Goal: Information Seeking & Learning: Learn about a topic

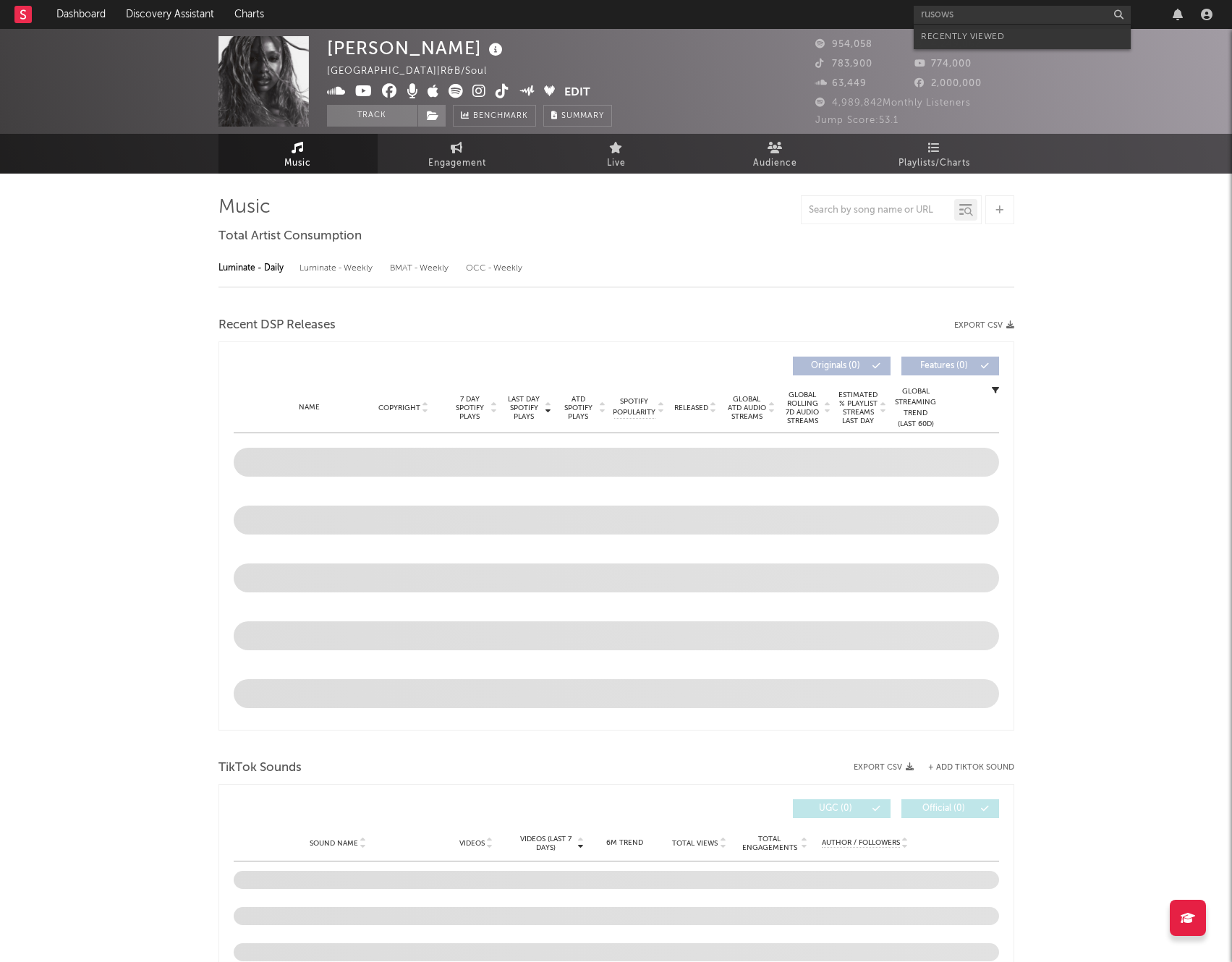
type input "rusowsk"
select select "6m"
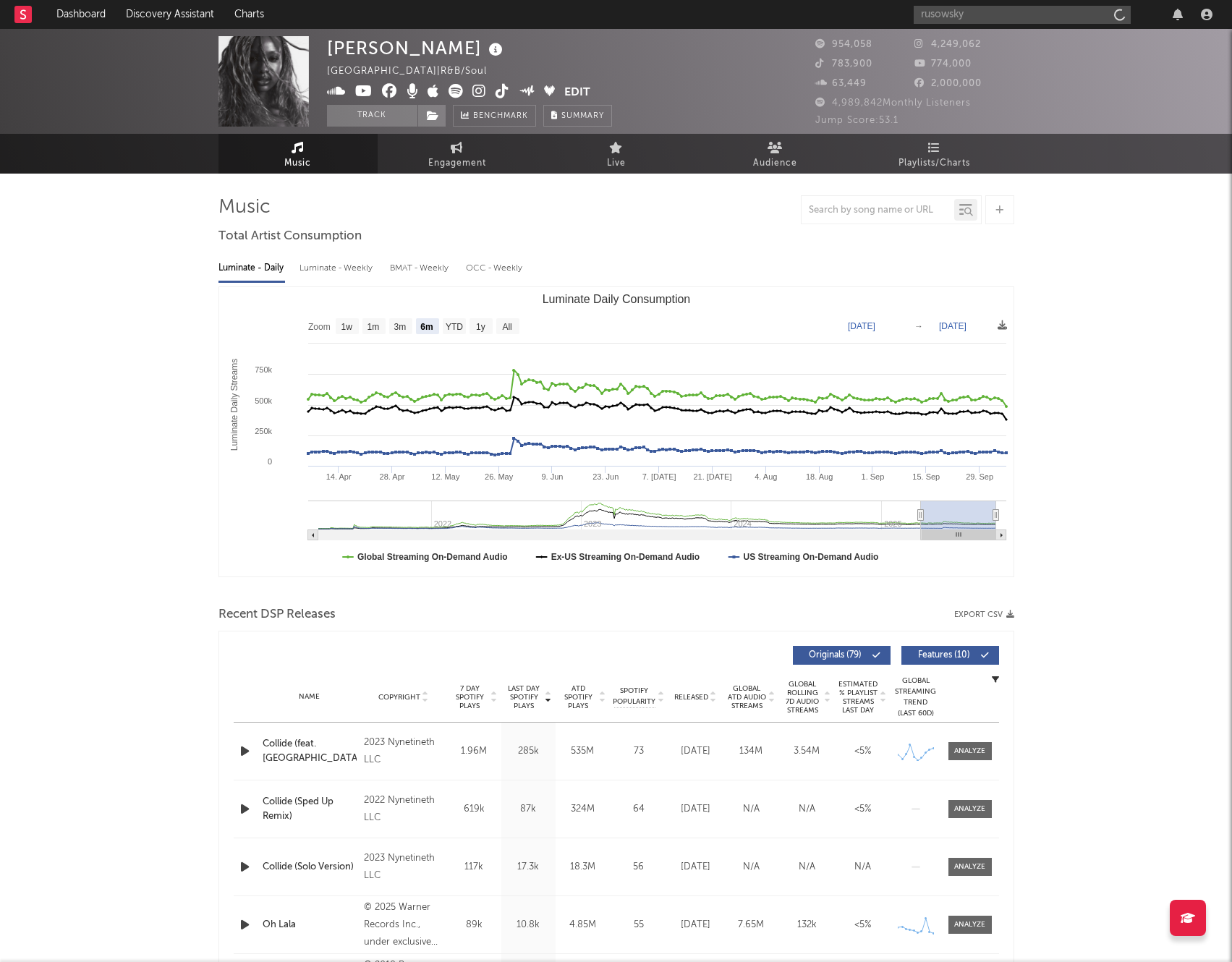
type input "rusowsky"
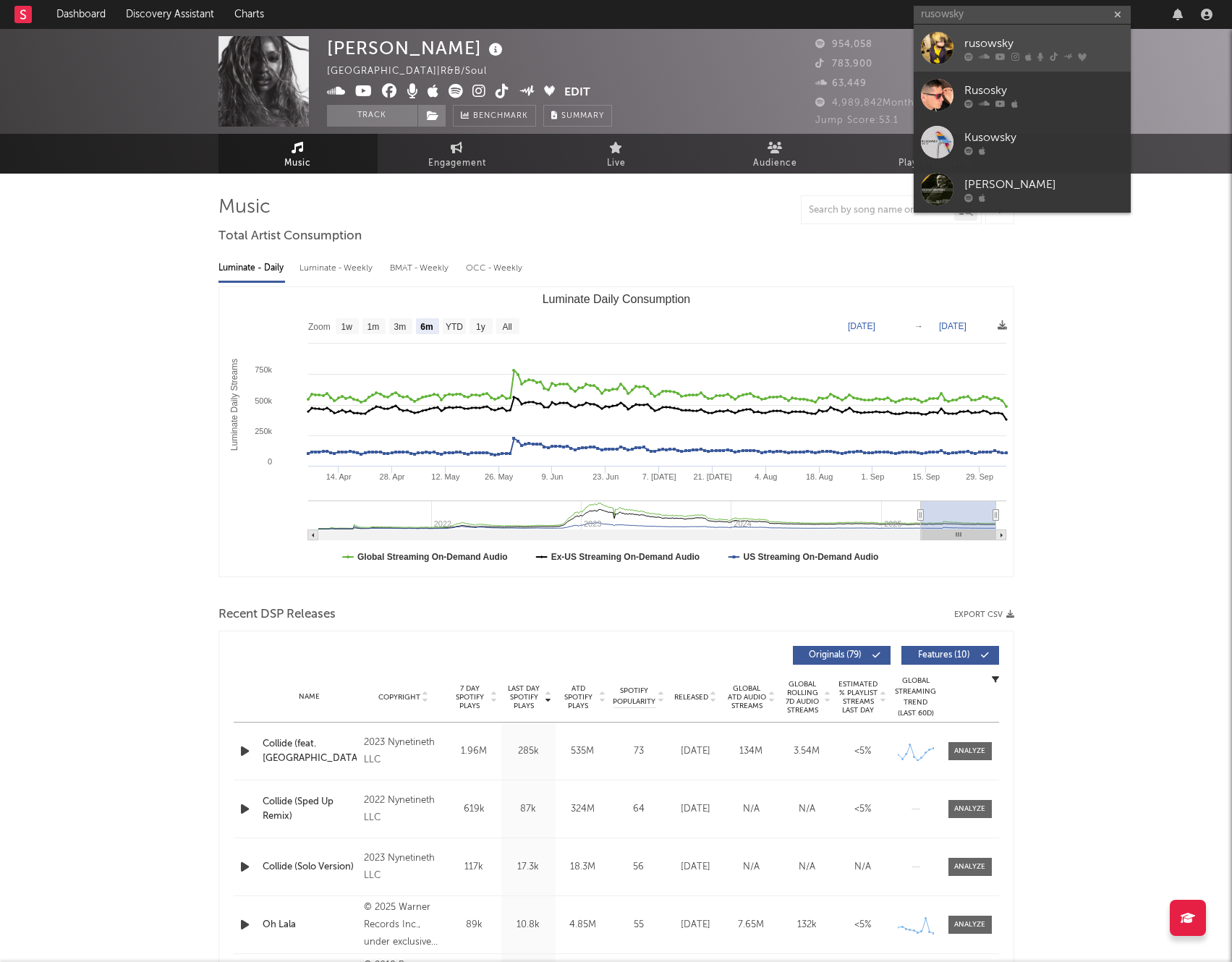
click at [942, 45] on div at bounding box center [937, 48] width 32 height 32
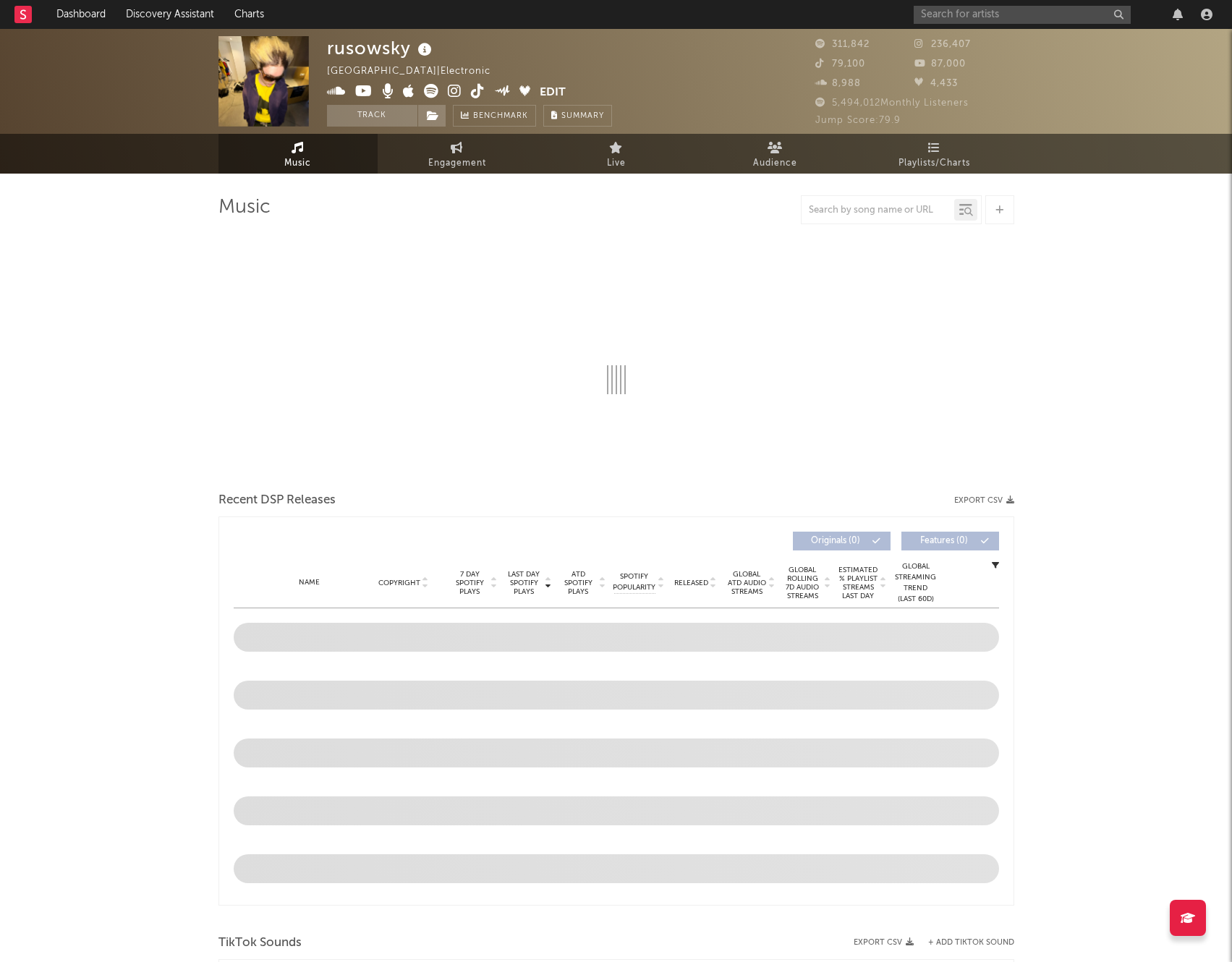
select select "6m"
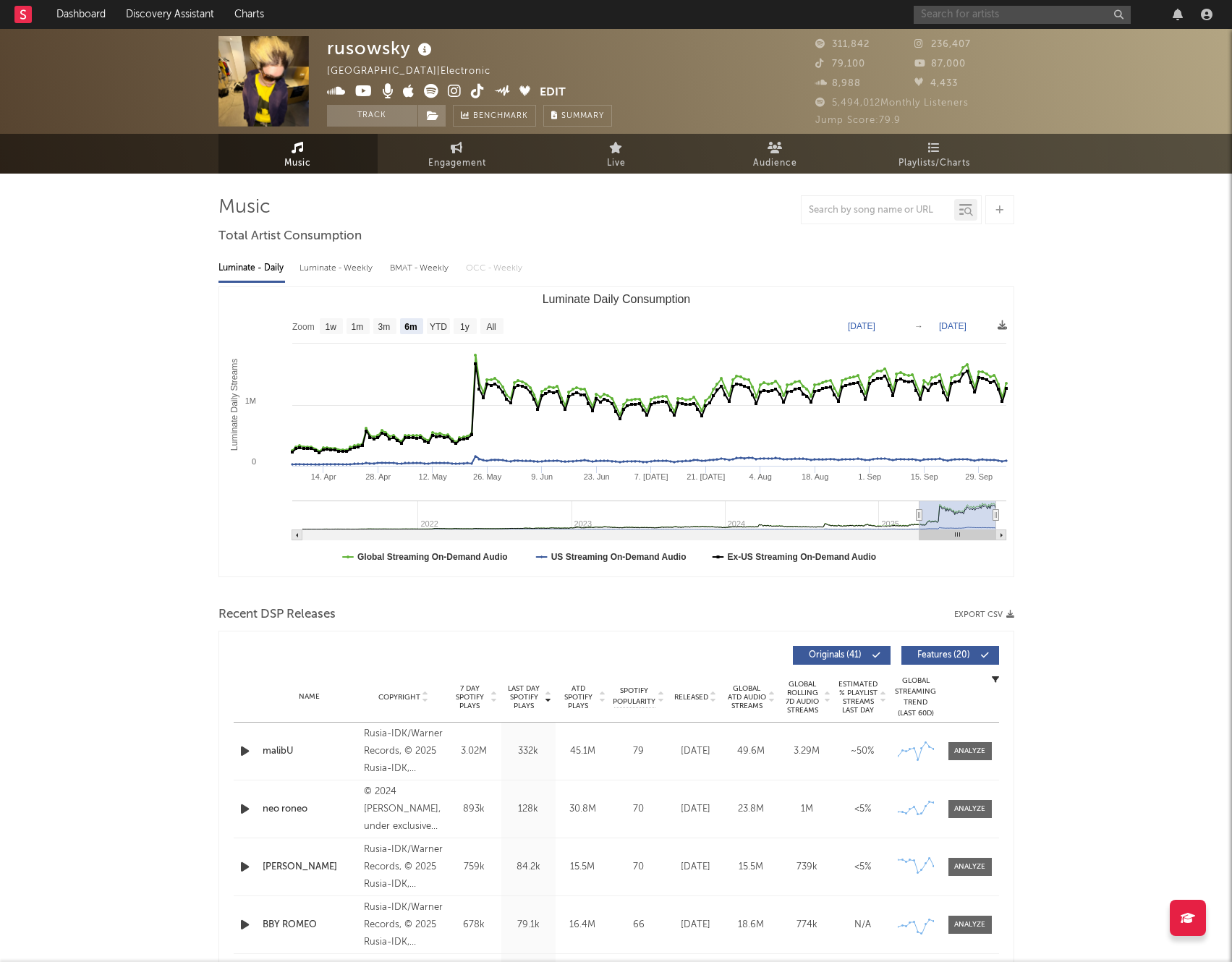
click at [945, 14] on input "text" at bounding box center [1022, 15] width 217 height 18
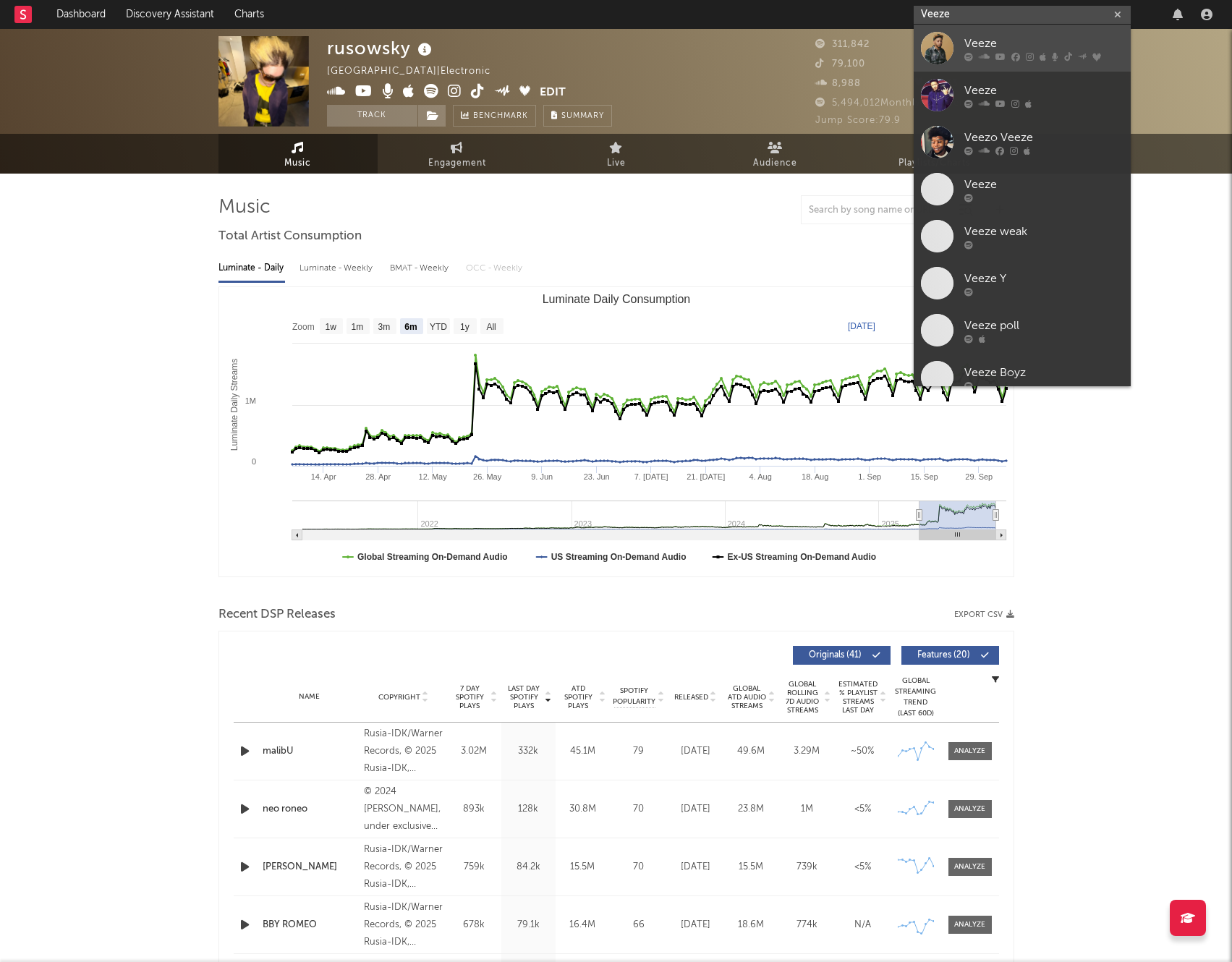
type input "Veeze"
click at [970, 40] on div "Veeze" at bounding box center [1043, 43] width 159 height 17
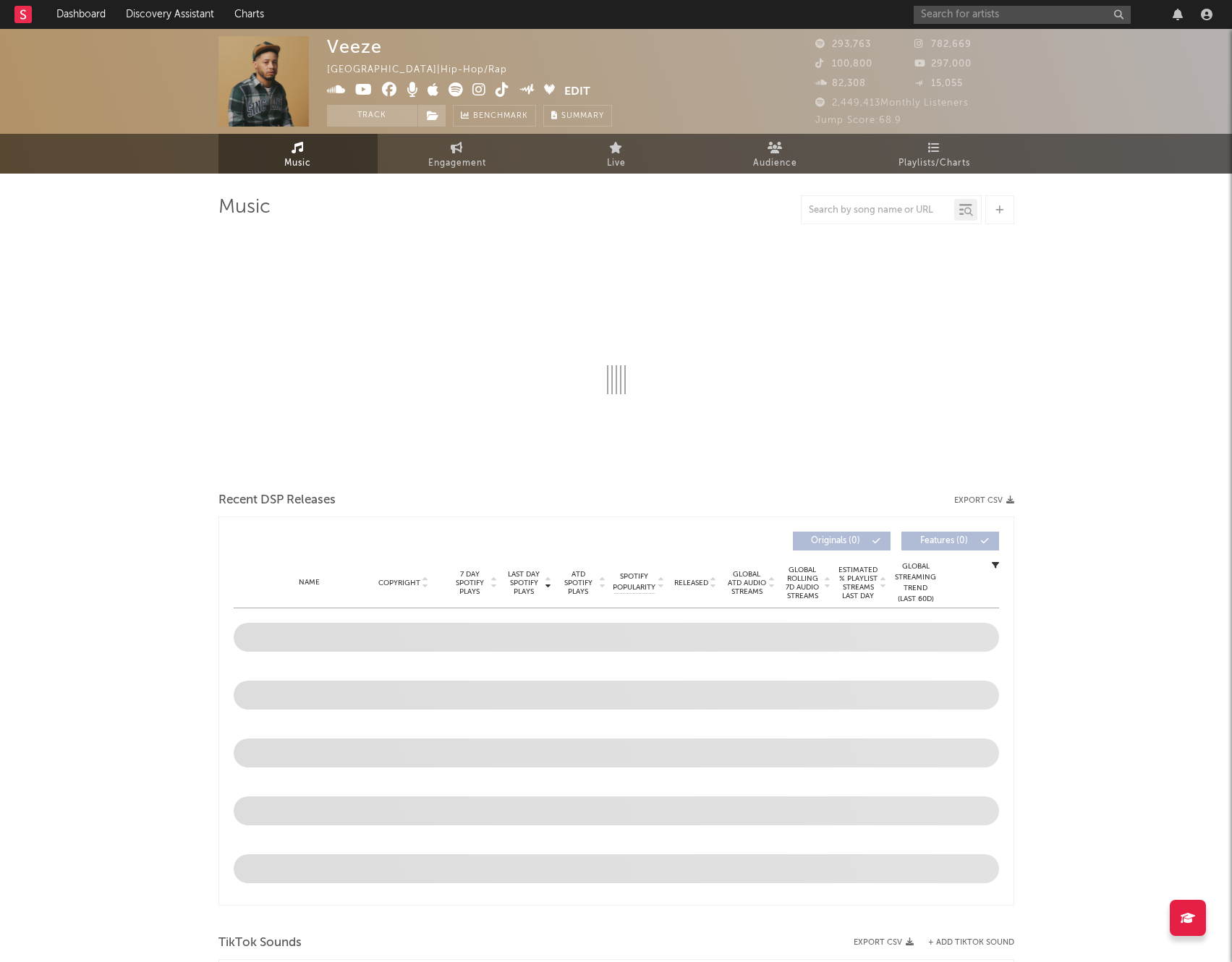
select select "6m"
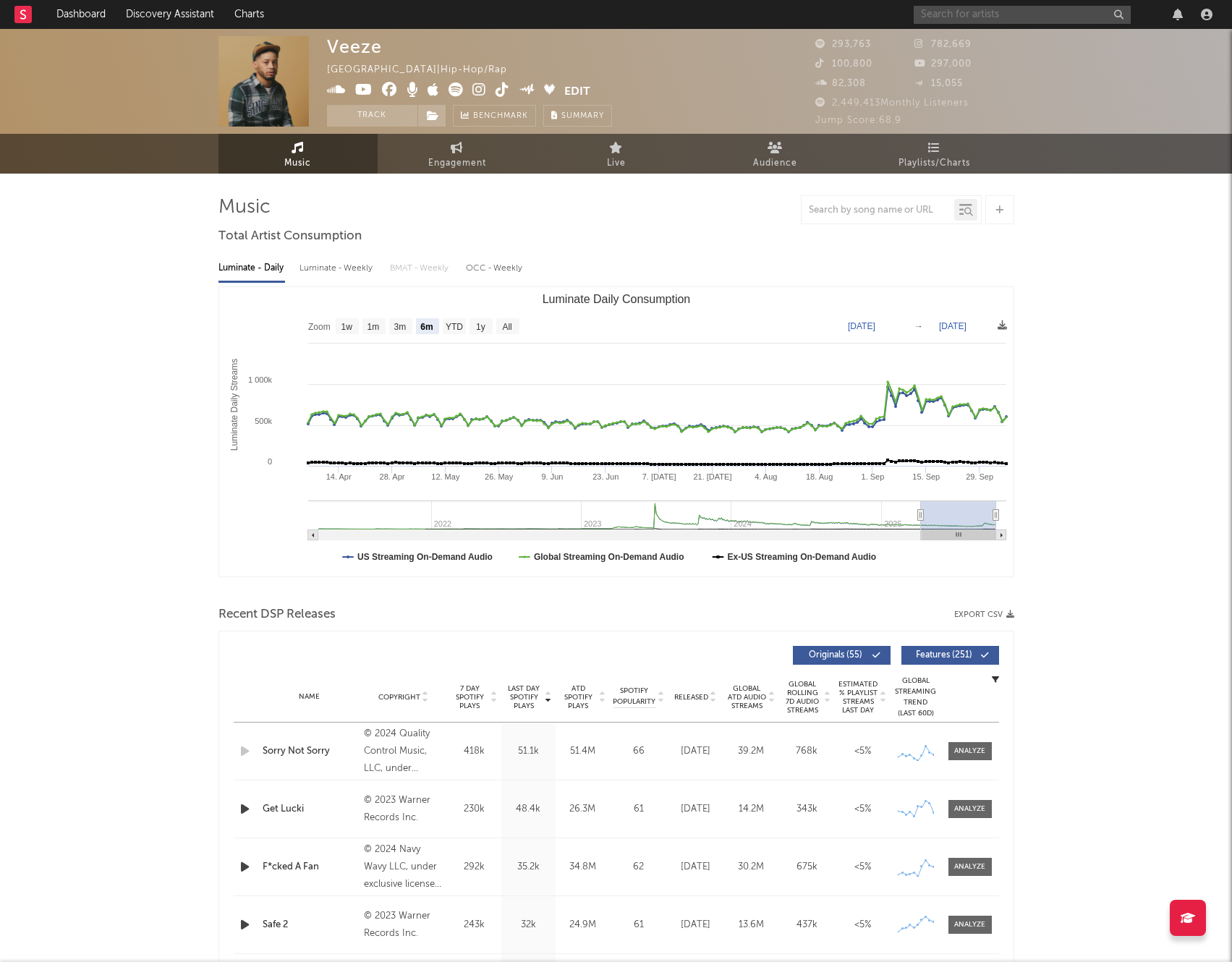
click at [1000, 18] on input "text" at bounding box center [1022, 15] width 217 height 18
type input "Jaymin"
click at [978, 19] on input "Jaymin" at bounding box center [1022, 15] width 217 height 18
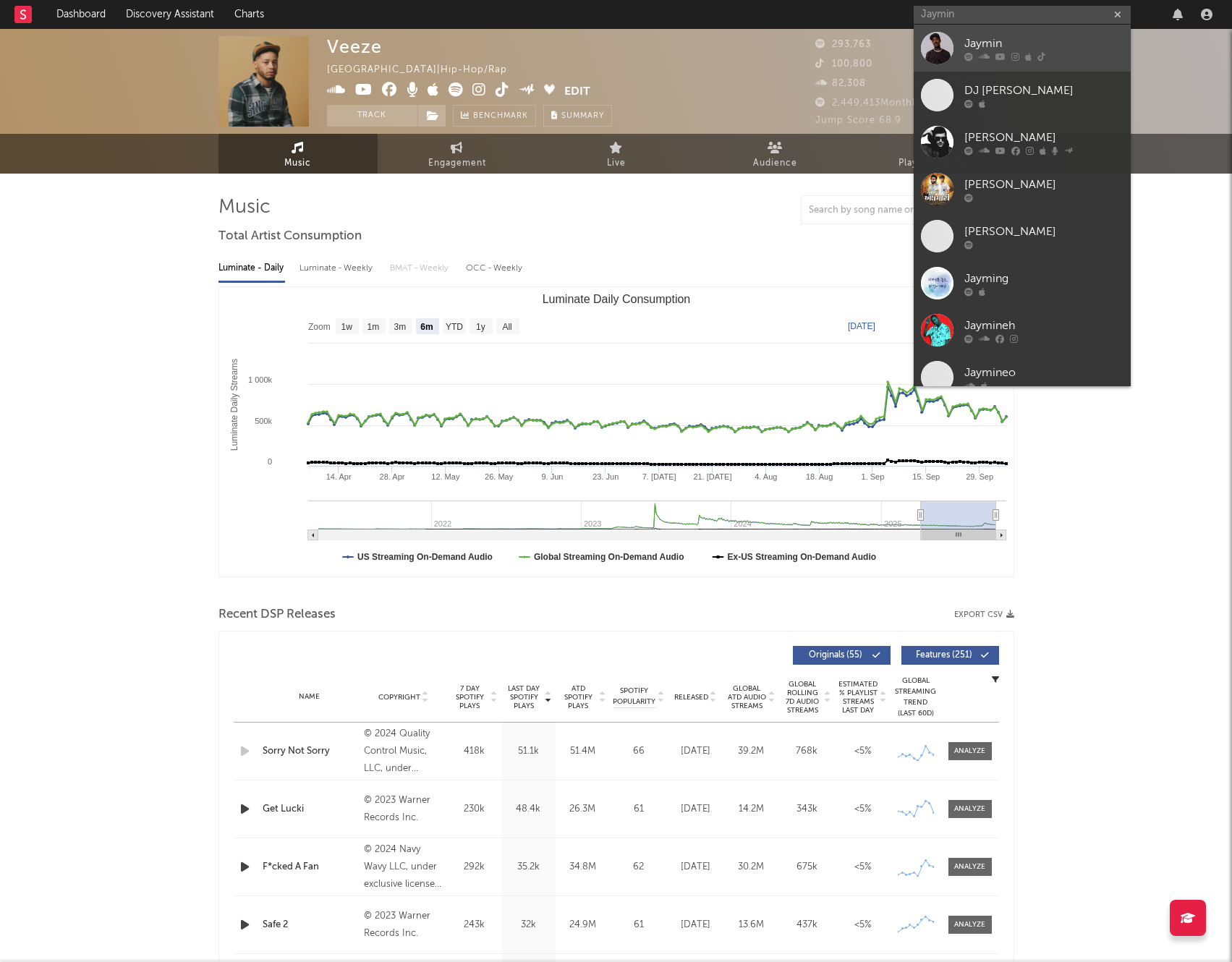
click at [971, 41] on div "Jaymin" at bounding box center [1043, 43] width 159 height 17
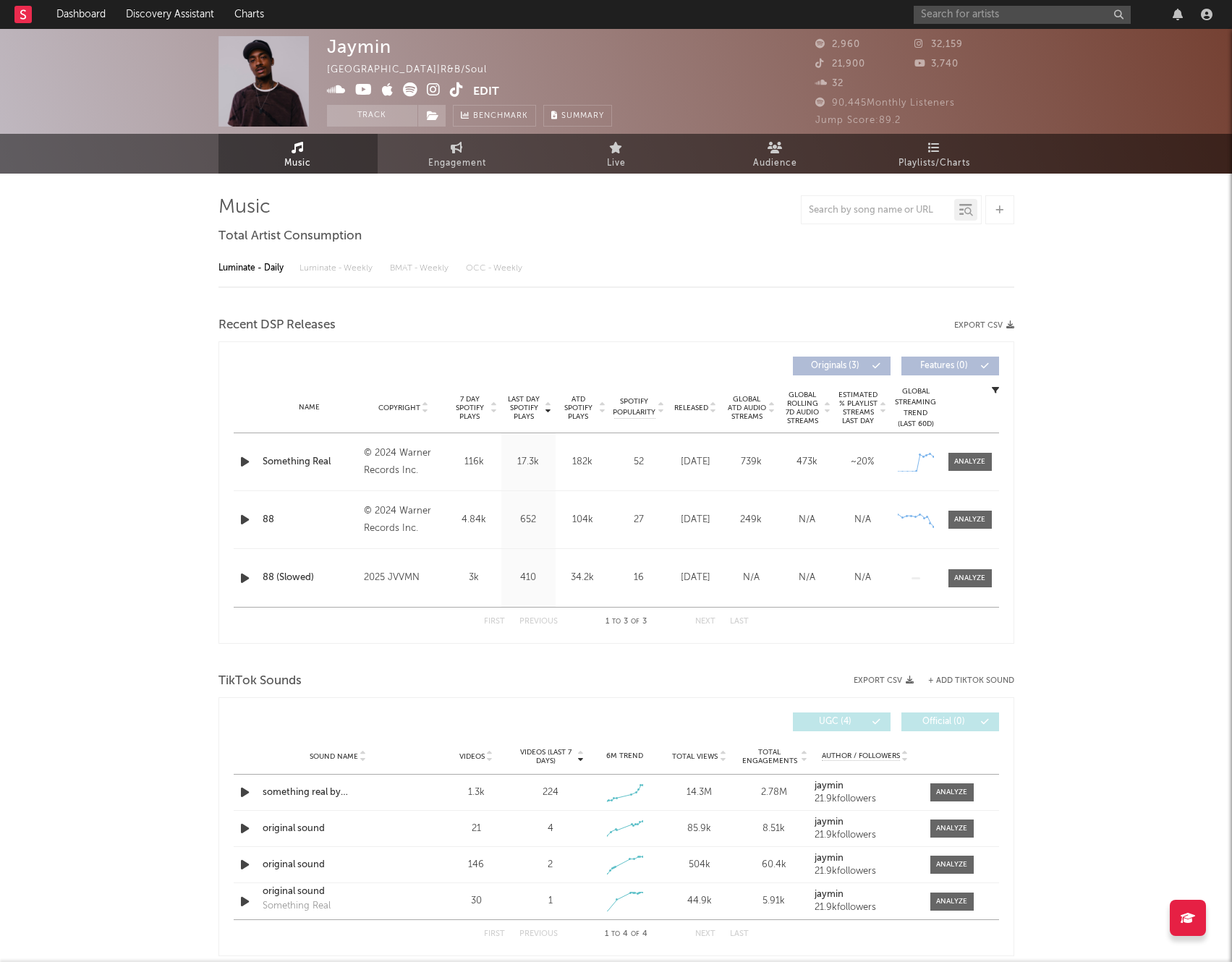
select select "6m"
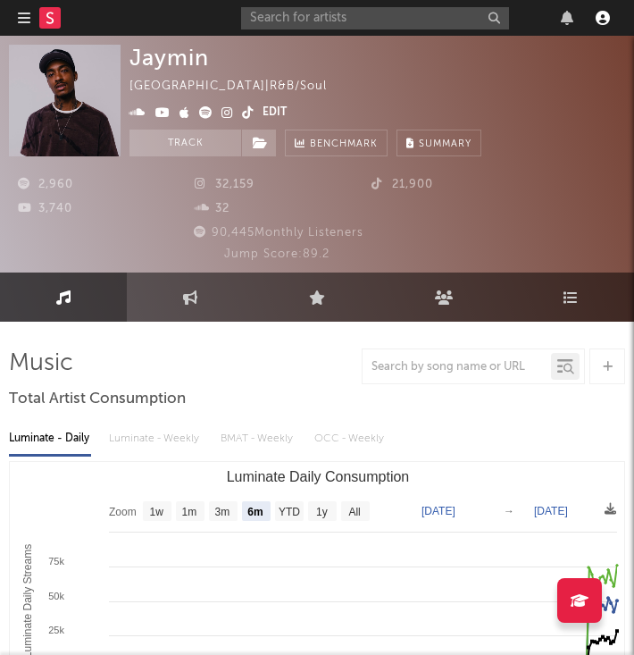
click at [605, 21] on icon "button" at bounding box center [603, 18] width 14 height 14
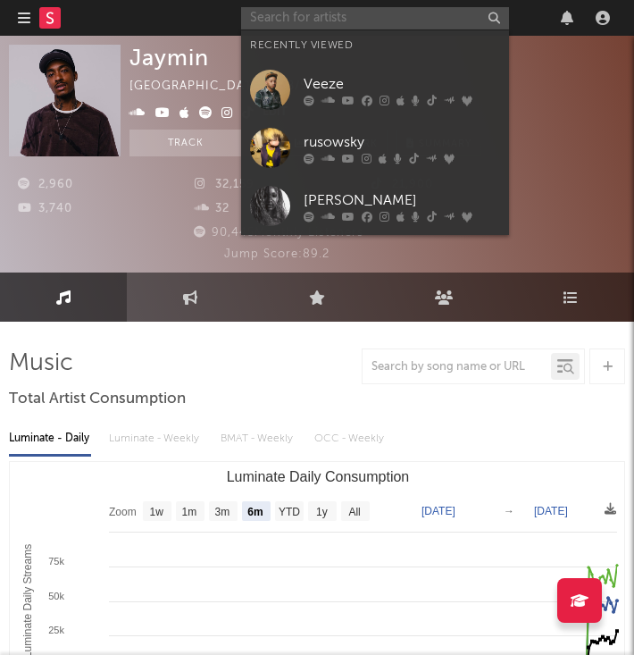
click at [449, 17] on input "text" at bounding box center [375, 18] width 268 height 22
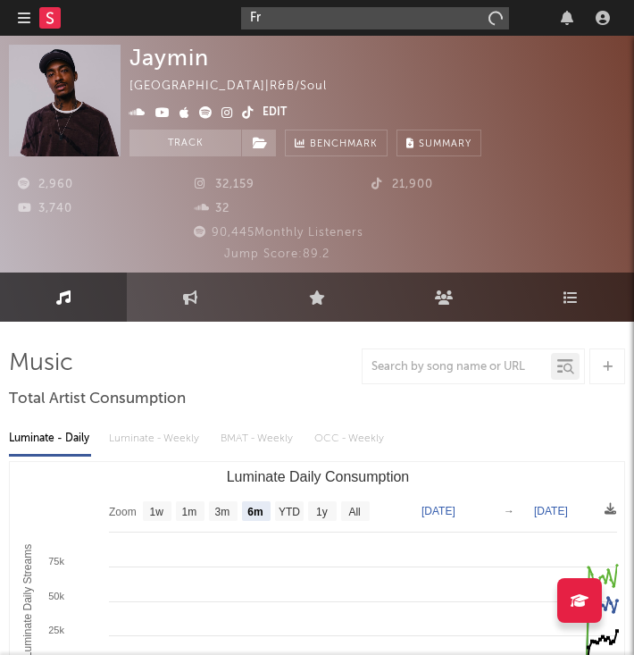
type input "F"
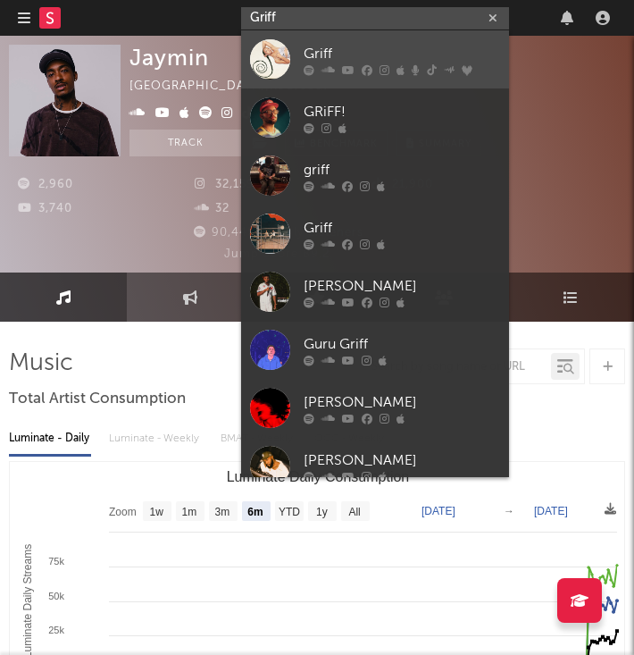
type input "Griff"
click at [345, 49] on div "Griff" at bounding box center [402, 53] width 196 height 21
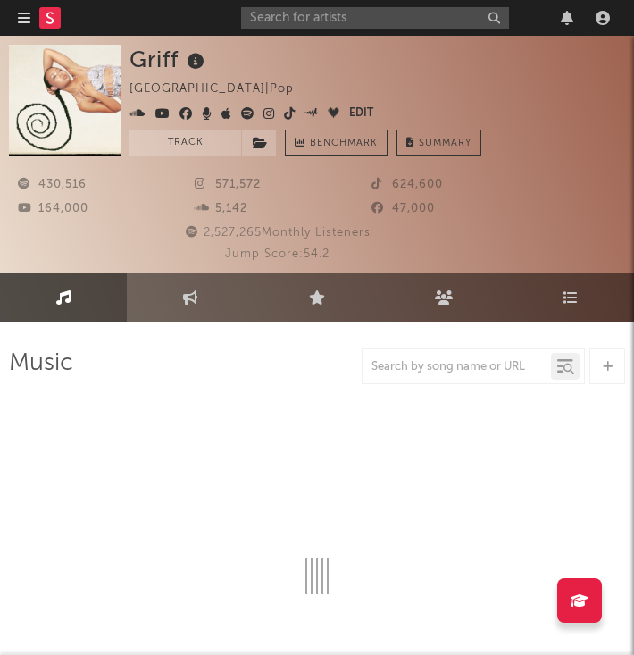
select select "6m"
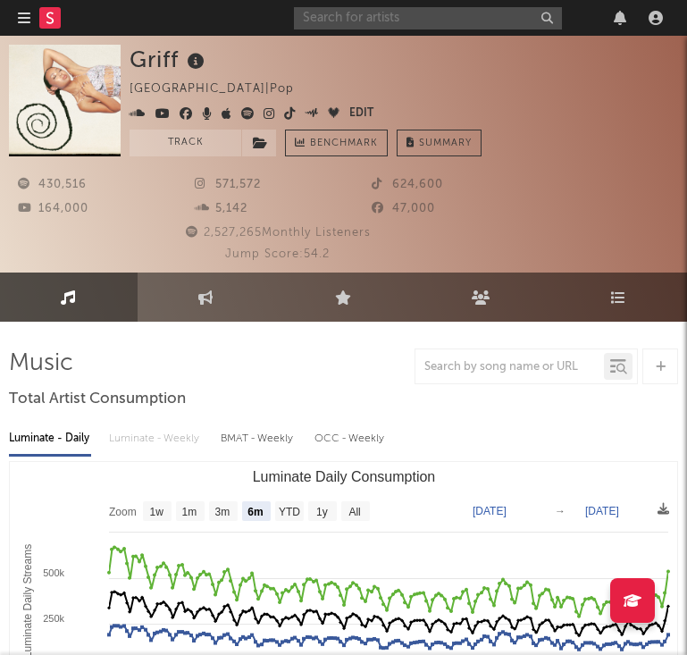
click at [376, 18] on input "text" at bounding box center [428, 18] width 268 height 22
type input "az chike"
click at [366, 21] on input "az chike" at bounding box center [428, 18] width 268 height 22
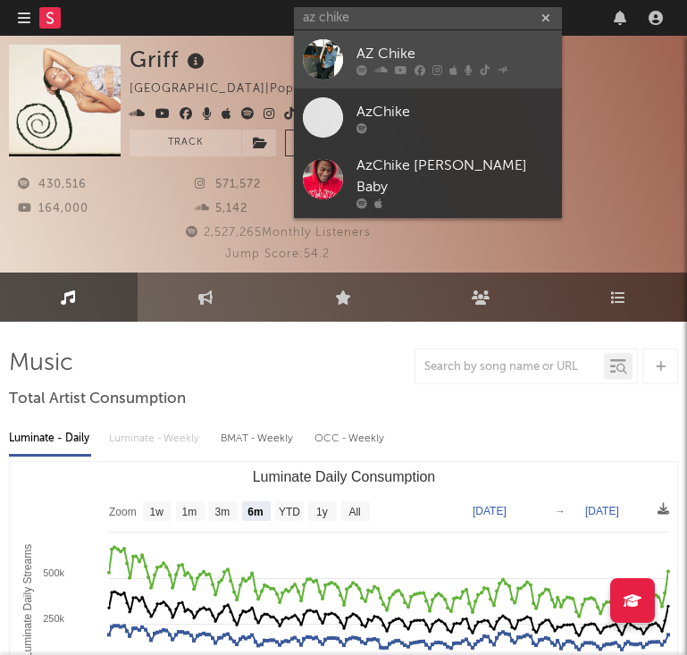
click at [366, 49] on div "AZ Chike" at bounding box center [454, 53] width 196 height 21
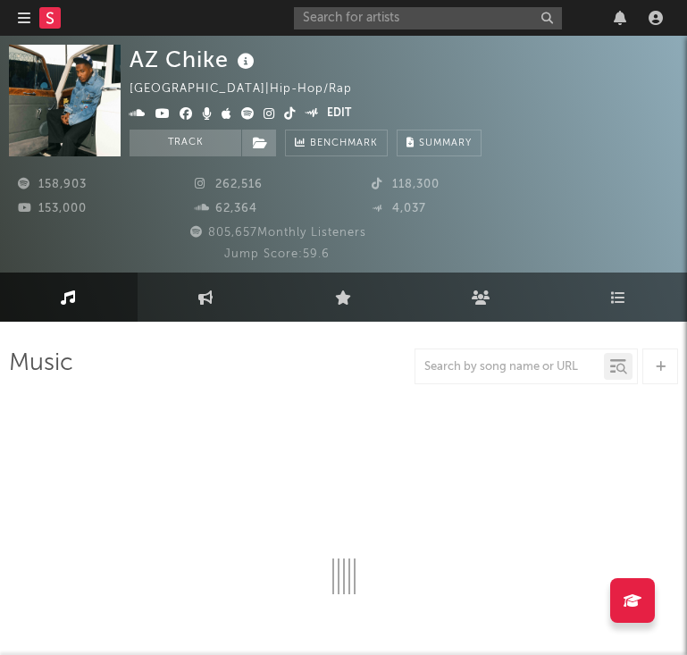
select select "6m"
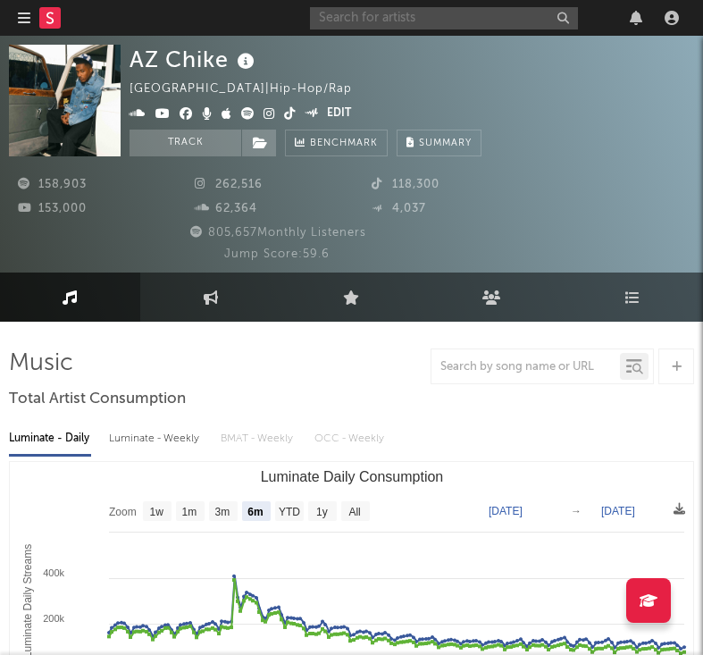
click at [430, 13] on input "text" at bounding box center [444, 18] width 268 height 22
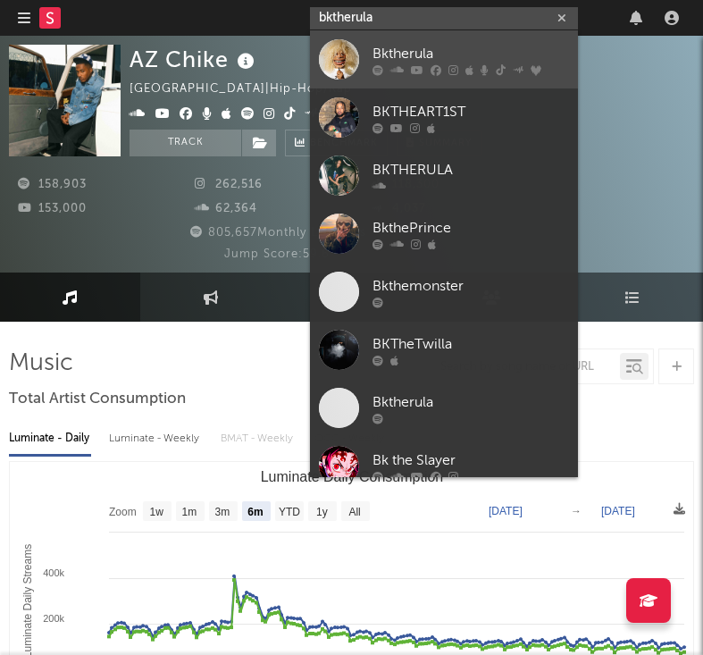
type input "bktherula"
click at [381, 54] on div "Bktherula" at bounding box center [470, 53] width 196 height 21
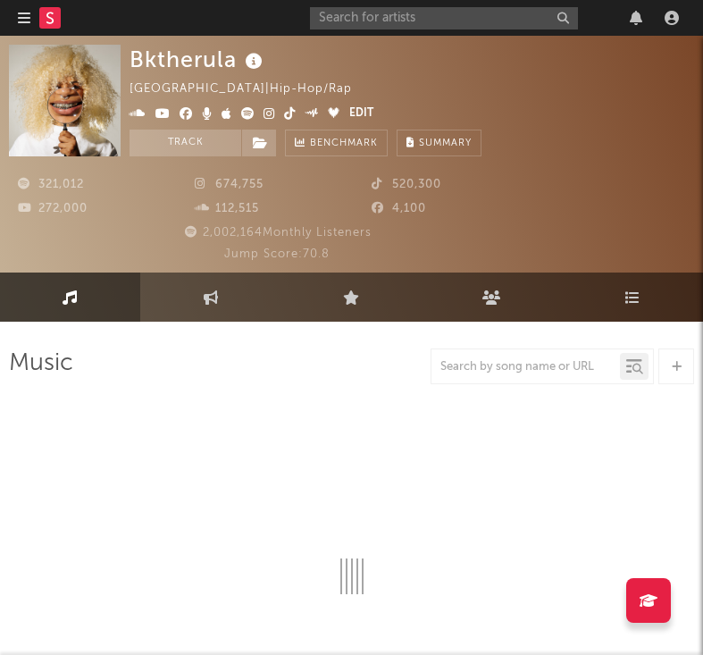
select select "6m"
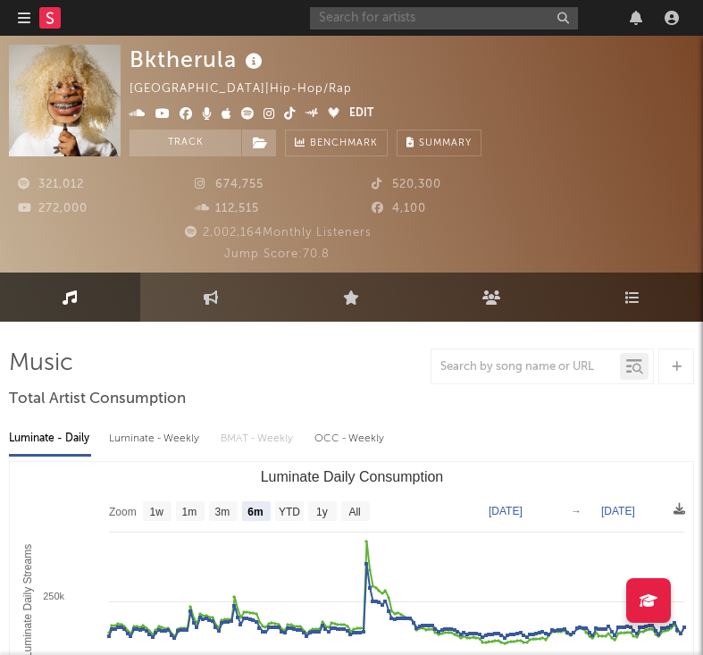
click at [396, 17] on input "text" at bounding box center [444, 18] width 268 height 22
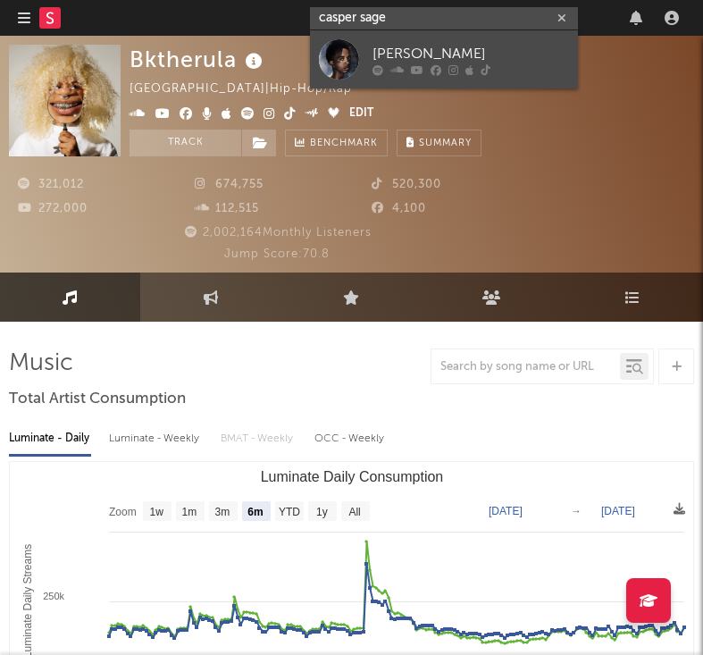
type input "casper sage"
click at [381, 53] on div "[PERSON_NAME]" at bounding box center [470, 53] width 196 height 21
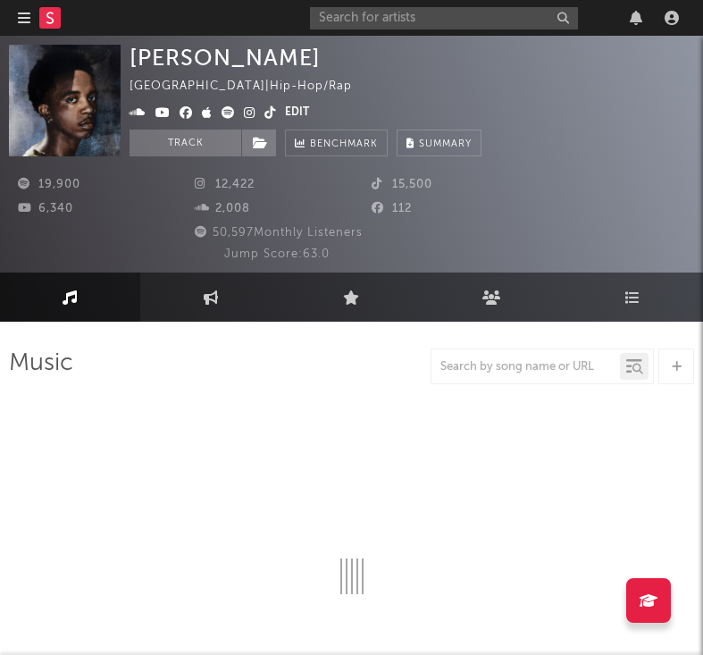
select select "6m"
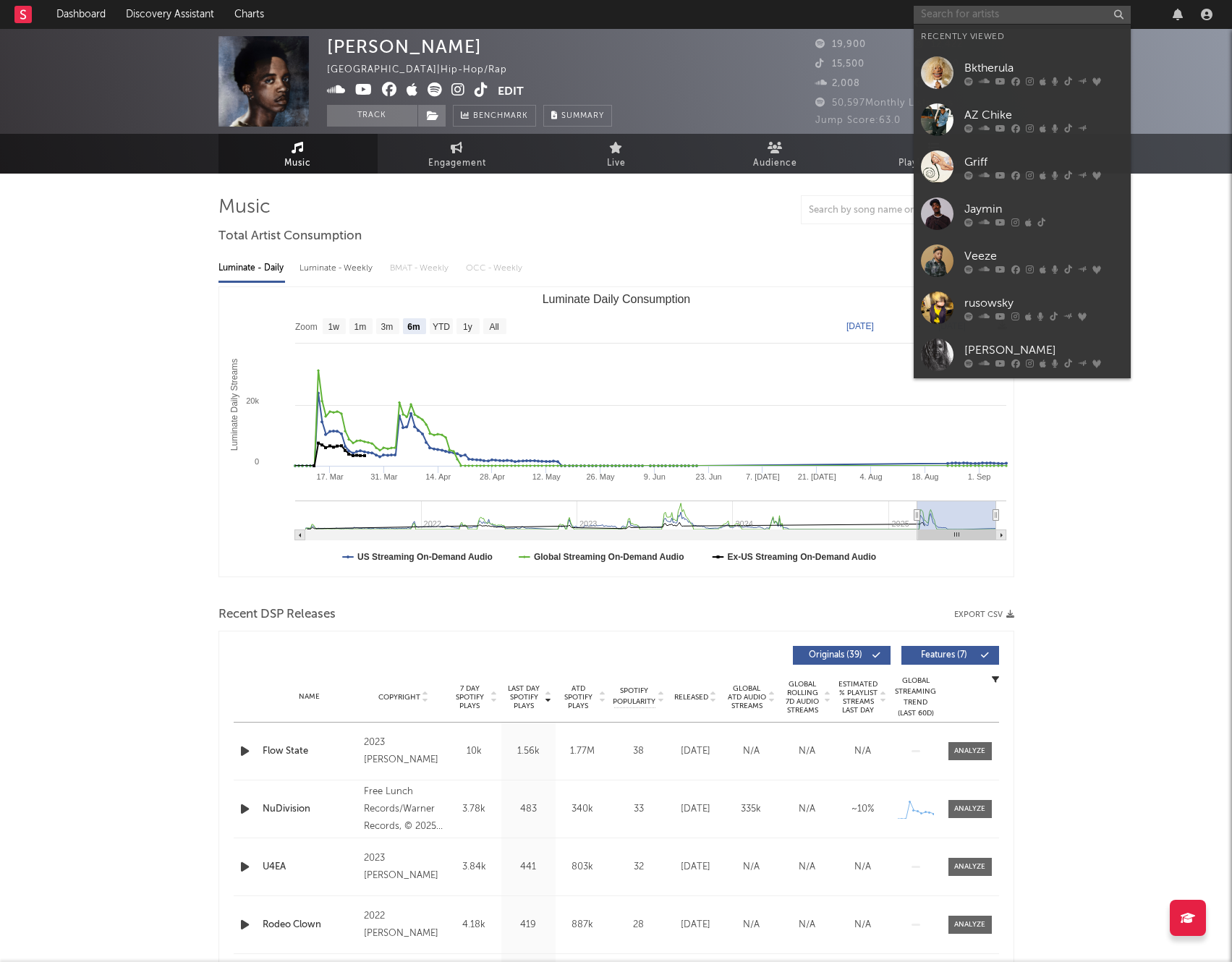
click at [984, 10] on input "text" at bounding box center [1022, 15] width 217 height 18
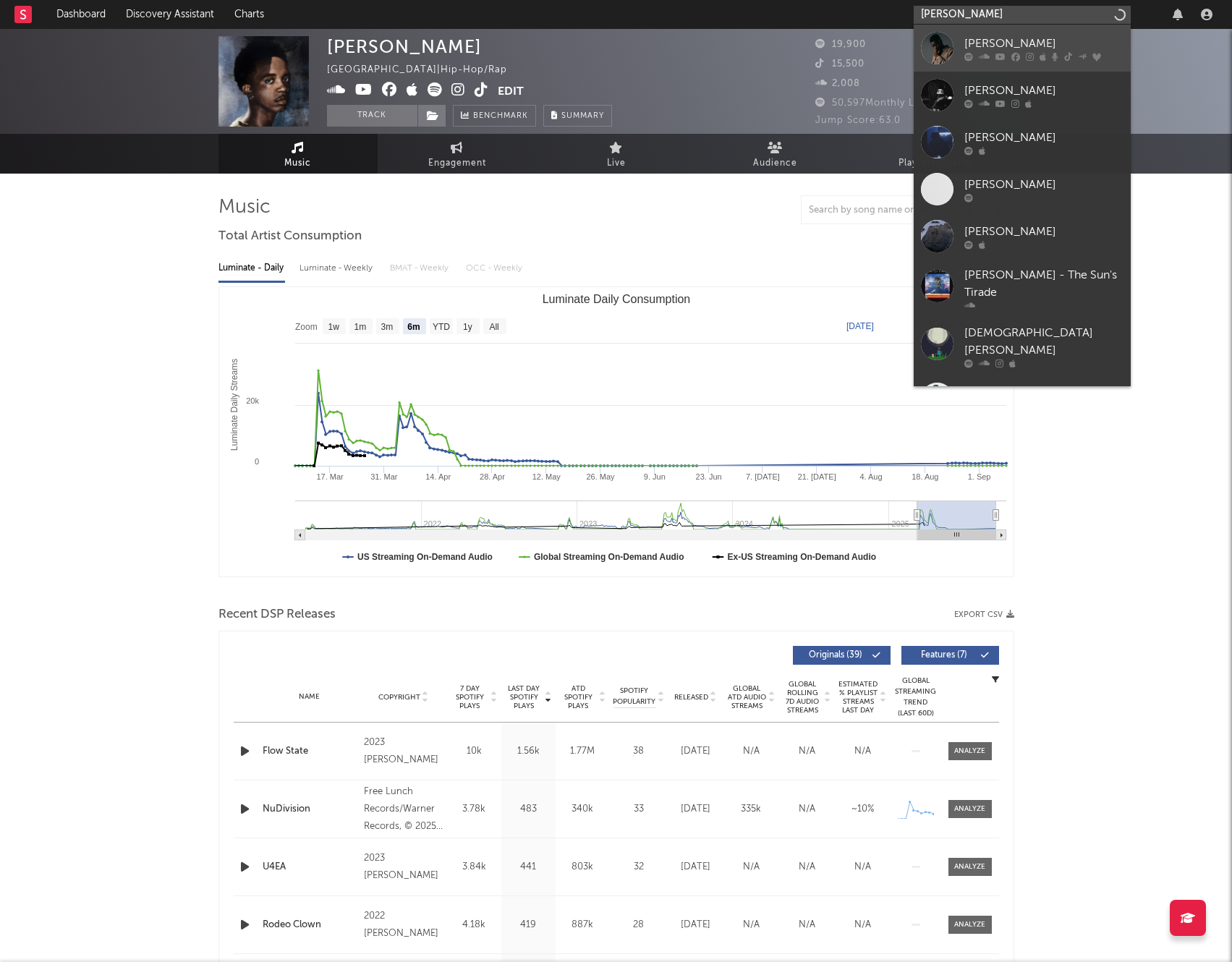
type input "[PERSON_NAME]"
click at [991, 40] on div "[PERSON_NAME]" at bounding box center [1043, 43] width 159 height 17
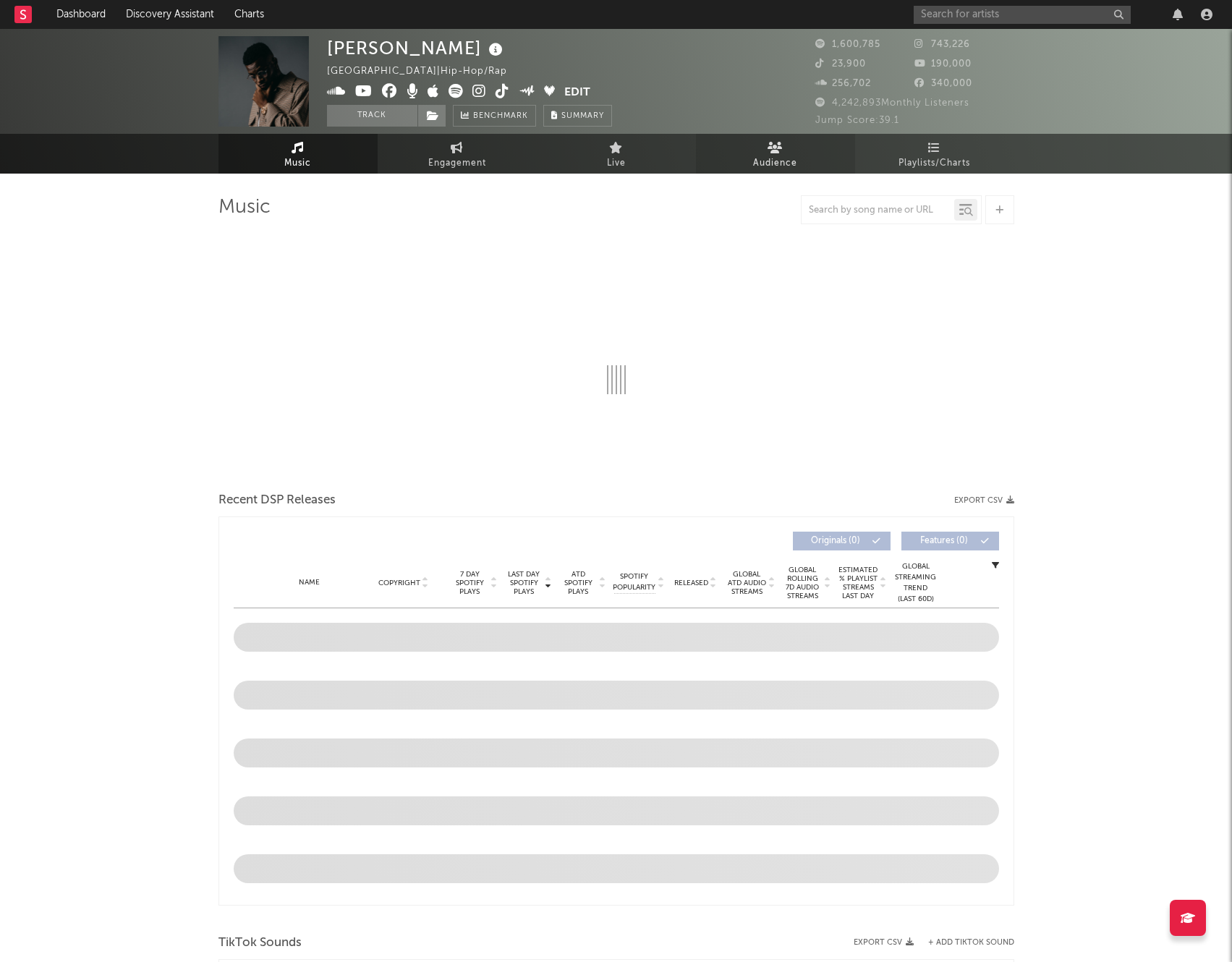
select select "6m"
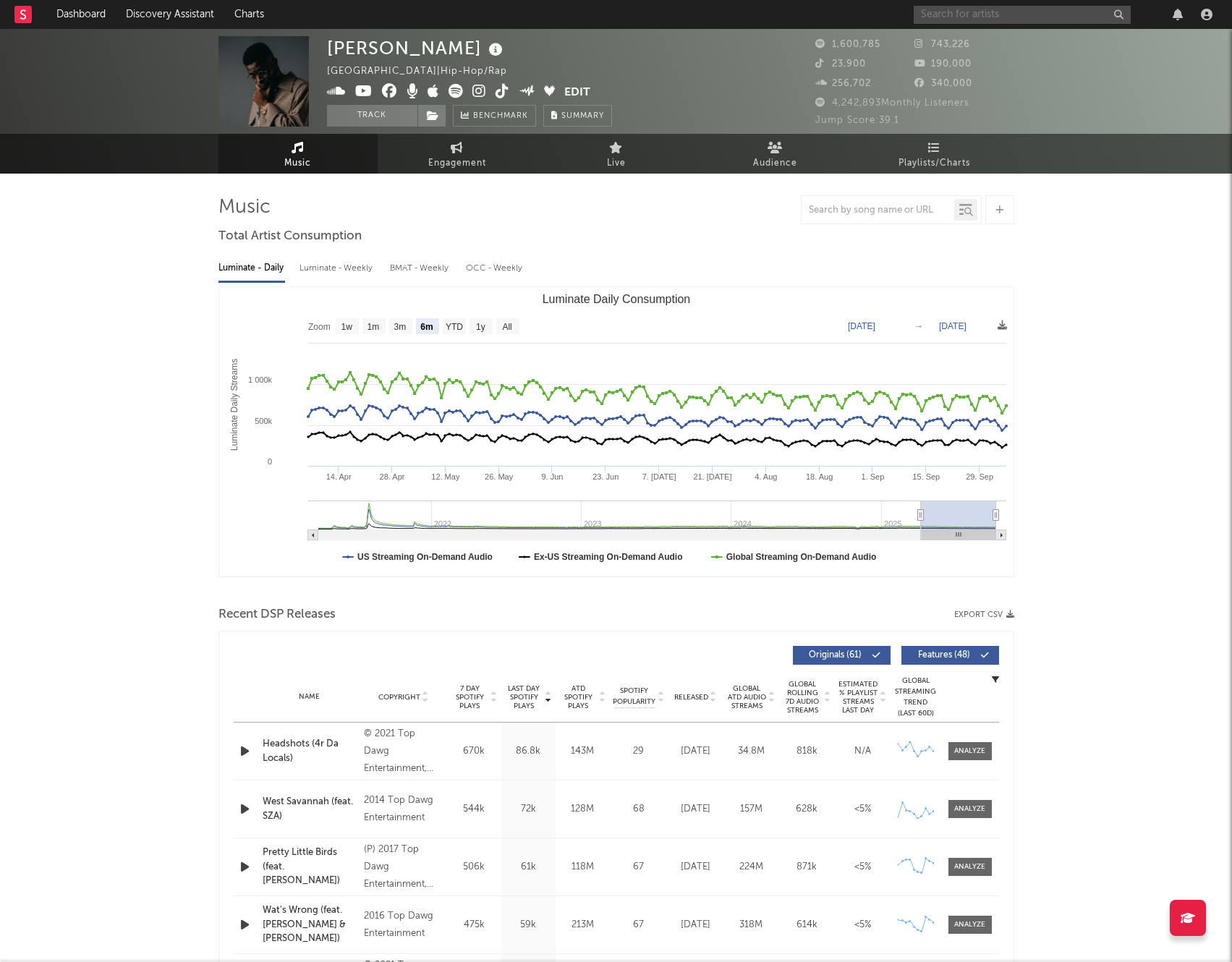
click at [1000, 10] on input "text" at bounding box center [1022, 15] width 217 height 18
click at [740, 87] on div "[PERSON_NAME] [GEOGRAPHIC_DATA] | Hip-Hop/Rap Edit Track Benchmark Summary" at bounding box center [562, 82] width 470 height 91
click at [978, 15] on input "text" at bounding box center [1022, 15] width 217 height 18
type input "[PERSON_NAME]"
click at [988, 45] on div "[PERSON_NAME]" at bounding box center [1043, 43] width 159 height 17
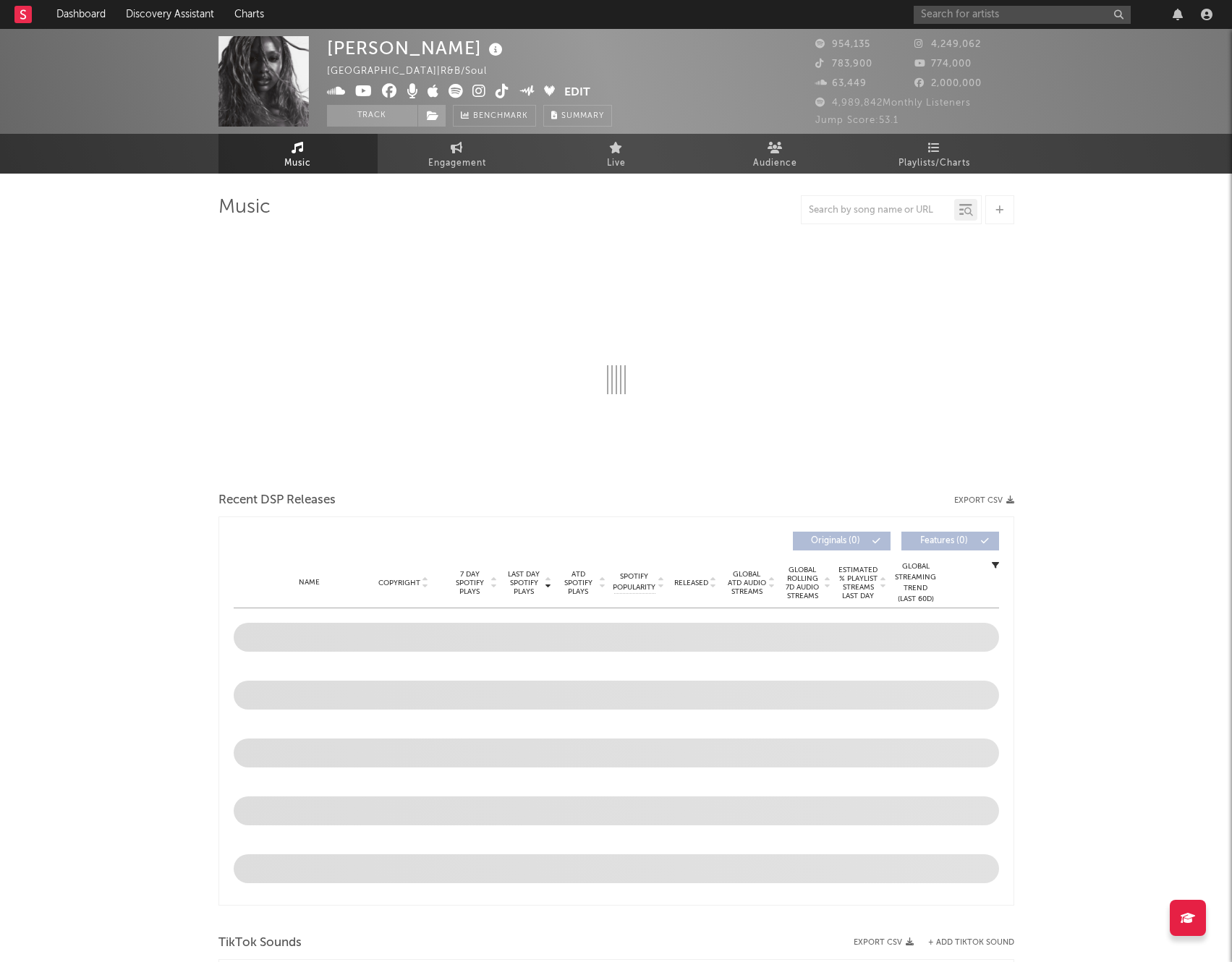
select select "6m"
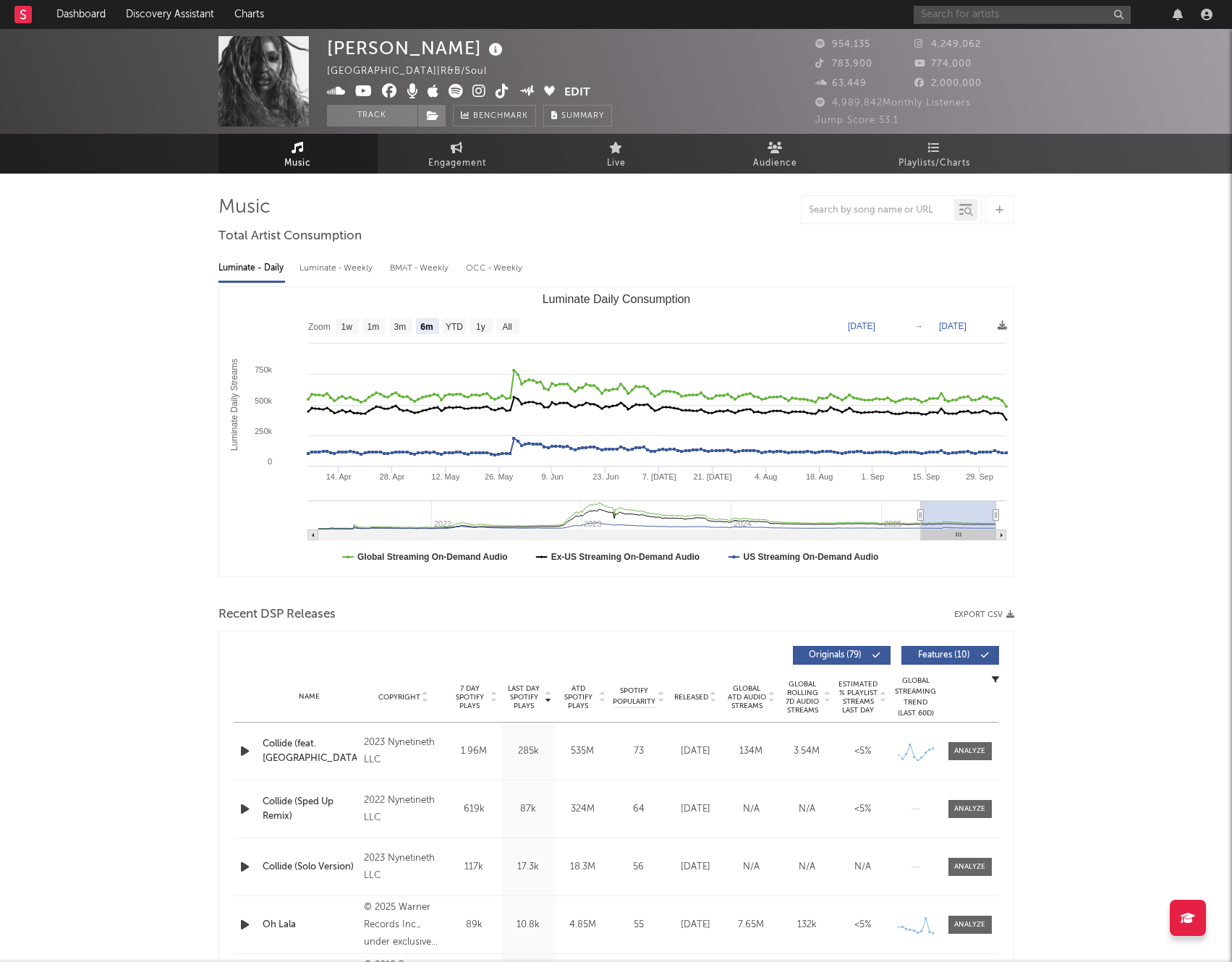
click at [983, 15] on input "text" at bounding box center [1022, 15] width 217 height 18
type input "Honey Bxby"
click at [978, 17] on input "Honey Bxby" at bounding box center [1022, 15] width 217 height 18
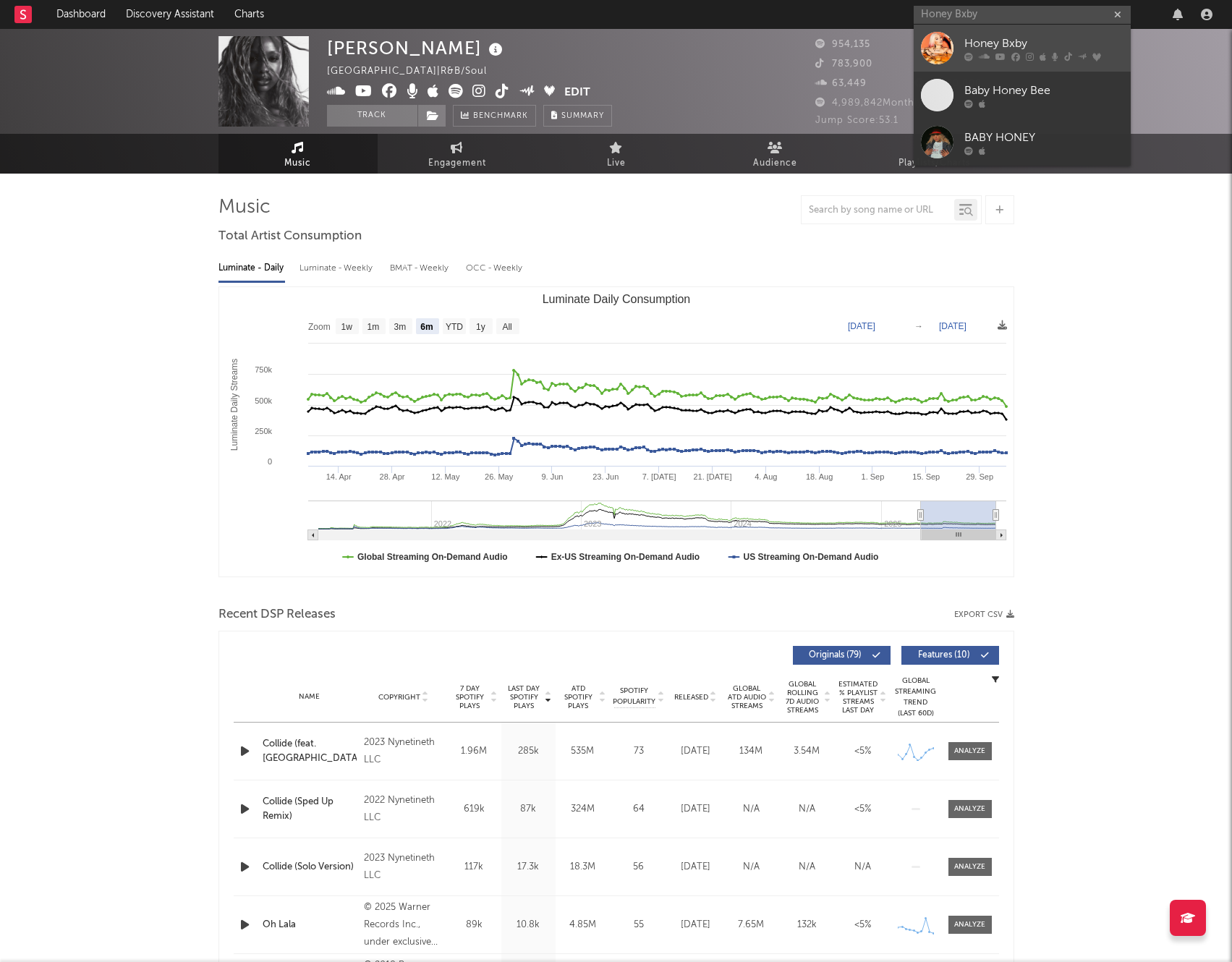
click at [976, 43] on div "Honey Bxby" at bounding box center [1043, 43] width 159 height 17
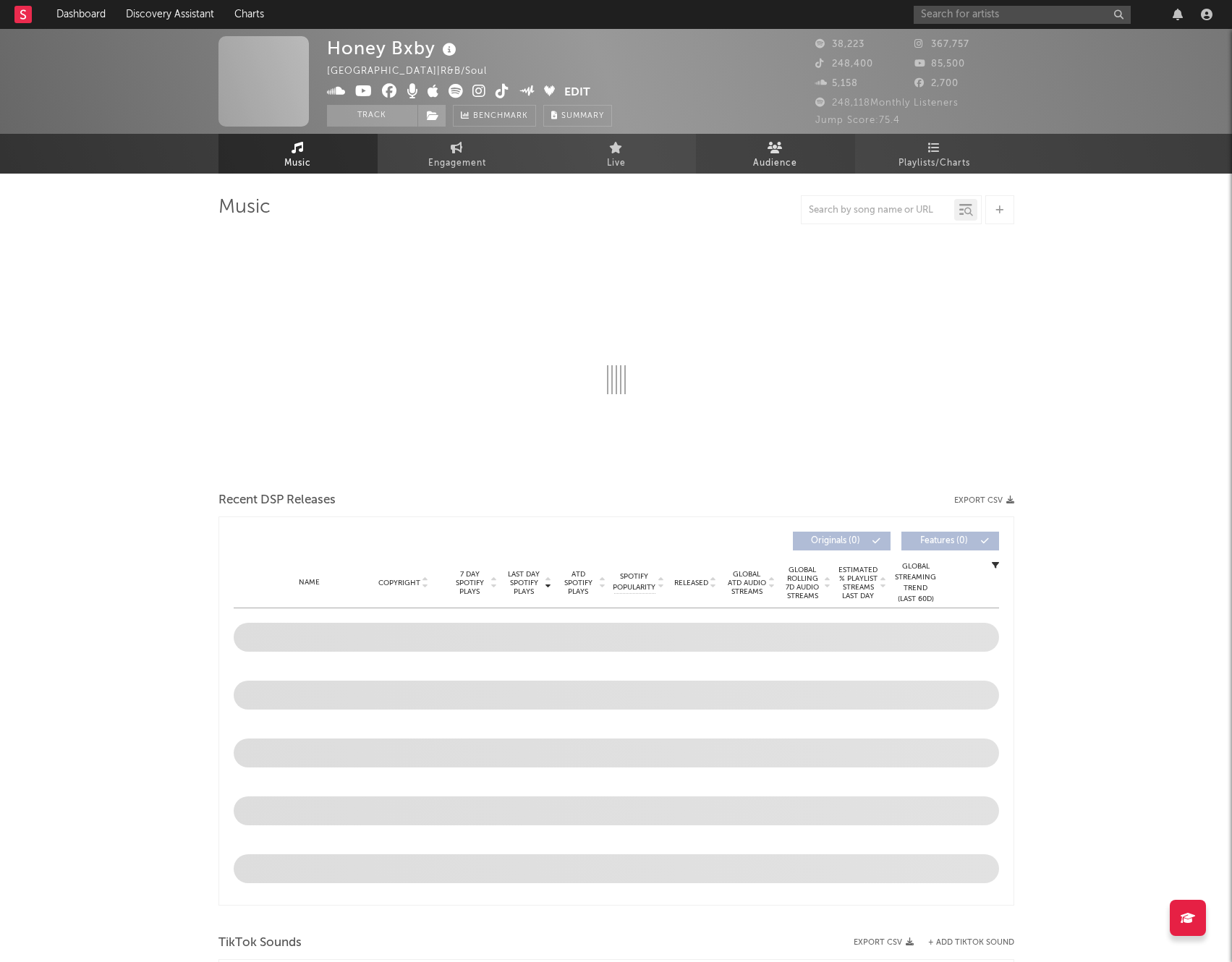
click at [782, 156] on span "Audience" at bounding box center [775, 163] width 44 height 17
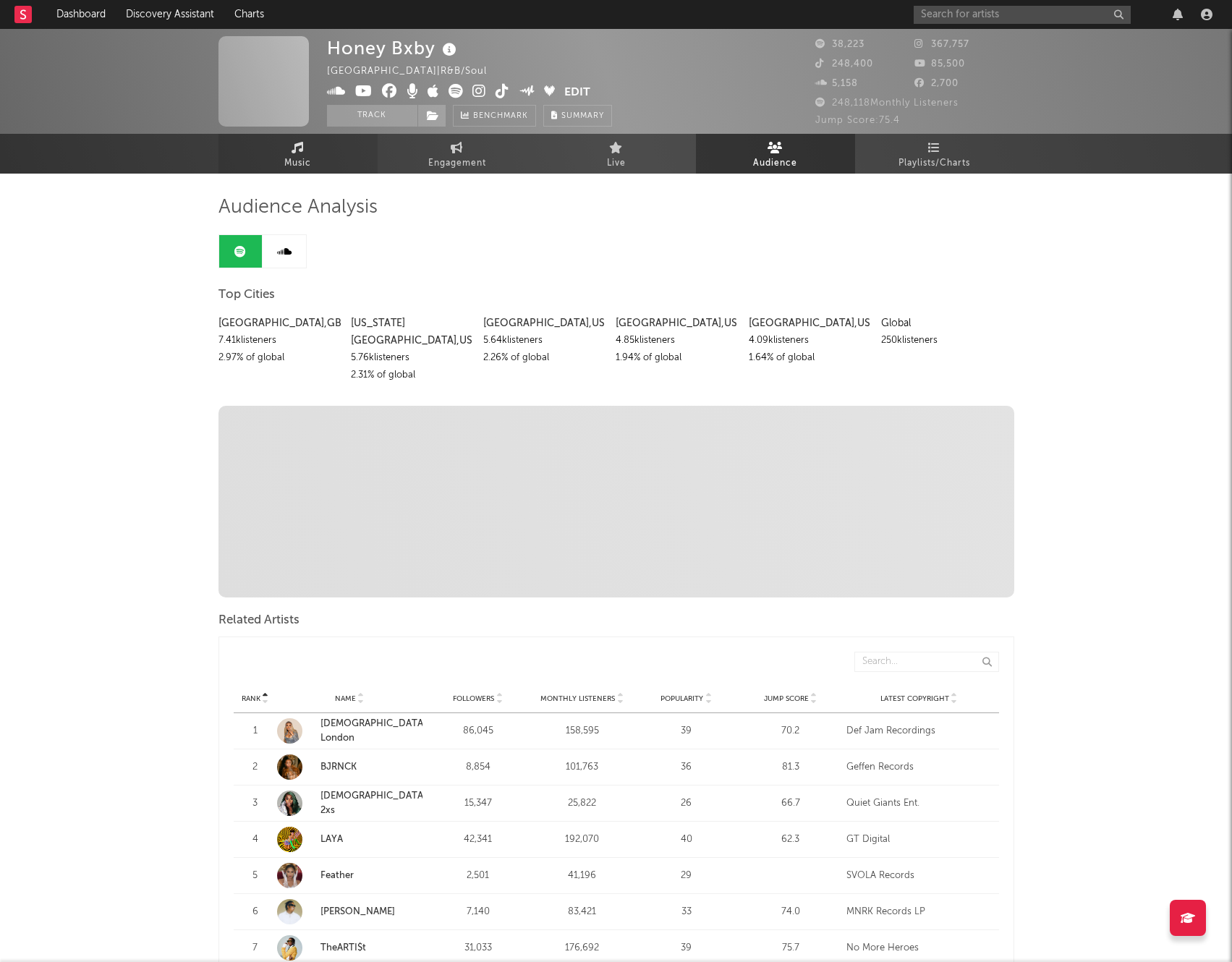
click at [327, 153] on link "Music" at bounding box center [298, 153] width 159 height 40
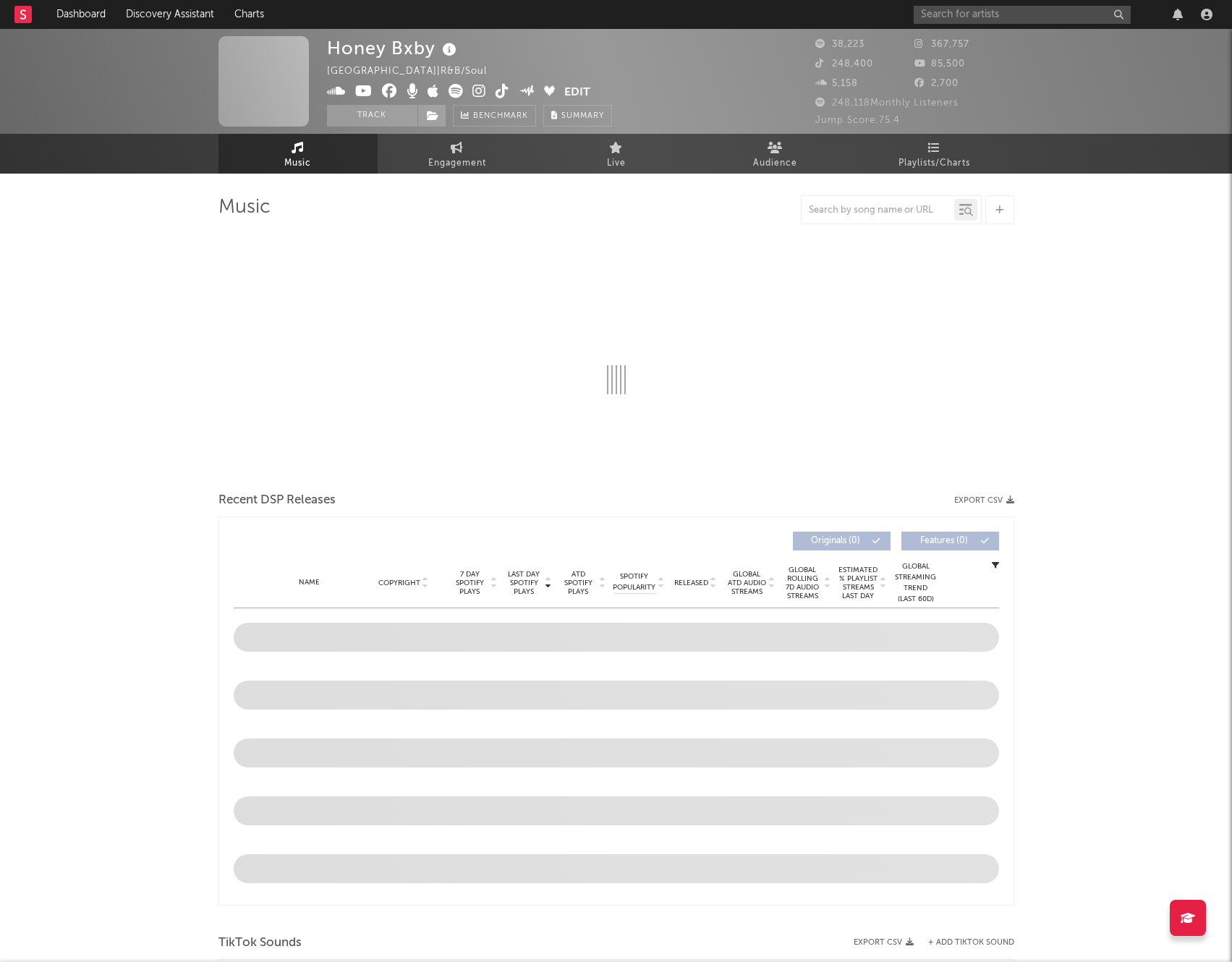
select select "6m"
